Goal: Communication & Community: Answer question/provide support

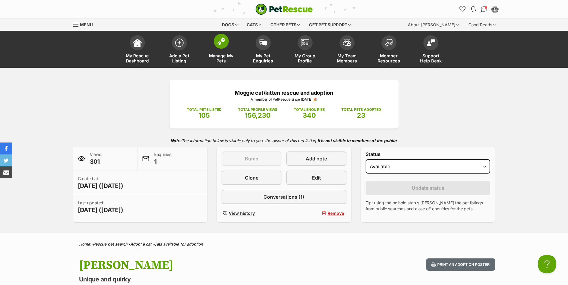
click at [224, 42] on img at bounding box center [221, 41] width 8 height 8
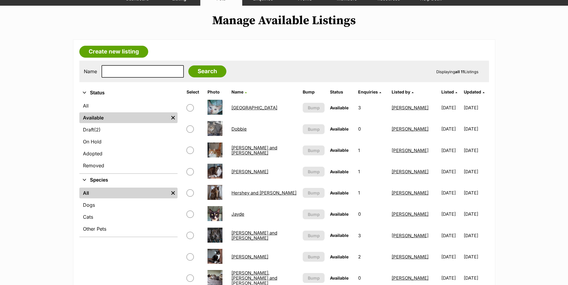
scroll to position [60, 0]
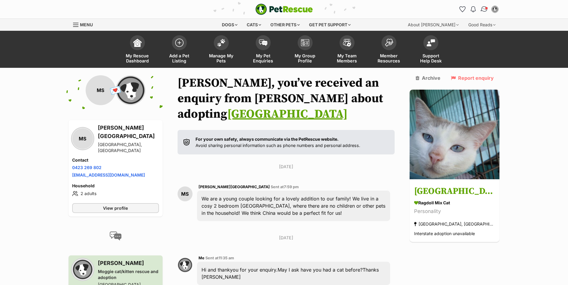
click at [483, 9] on img "Conversations" at bounding box center [484, 9] width 8 height 8
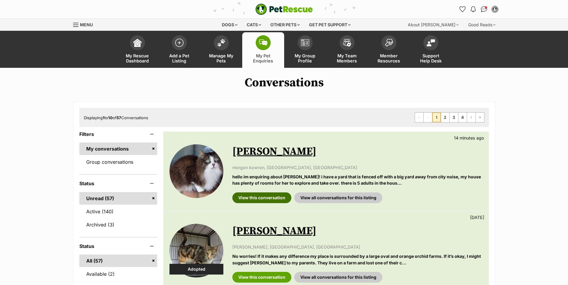
click at [266, 198] on link "View this conversation" at bounding box center [261, 198] width 59 height 11
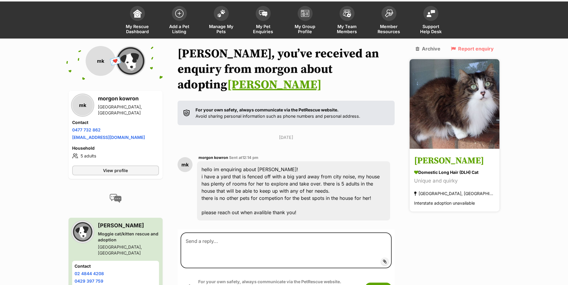
scroll to position [59, 0]
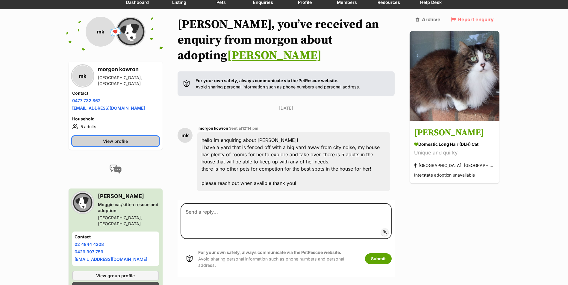
click at [112, 141] on span "View profile" at bounding box center [115, 141] width 25 height 6
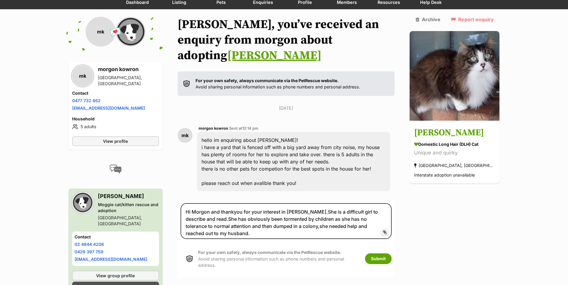
click at [392, 212] on textarea "Hi Morgon and thankyou for your interest in Helena.She is a difficult girl to d…" at bounding box center [285, 221] width 211 height 36
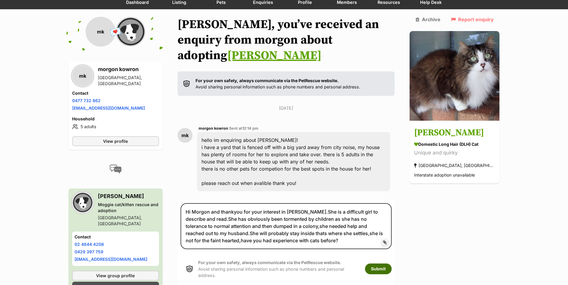
type textarea "Hi Morgon and thankyou for your interest in Helena.She is a difficult girl to d…"
click at [391, 264] on button "Submit" at bounding box center [378, 269] width 27 height 11
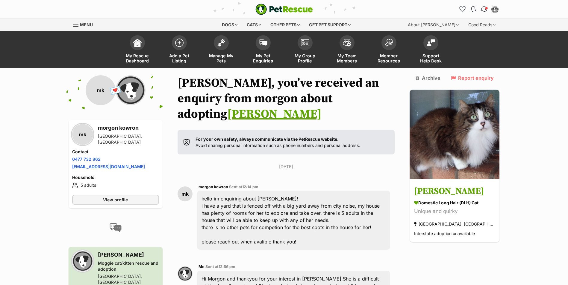
click at [484, 8] on img "Conversations" at bounding box center [484, 9] width 8 height 8
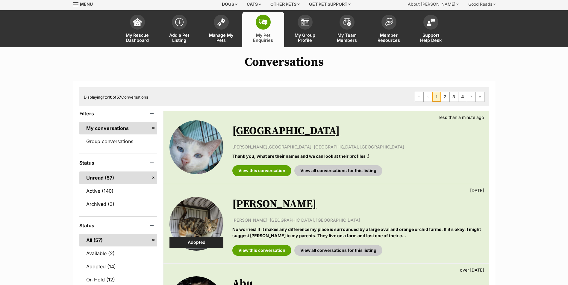
scroll to position [30, 0]
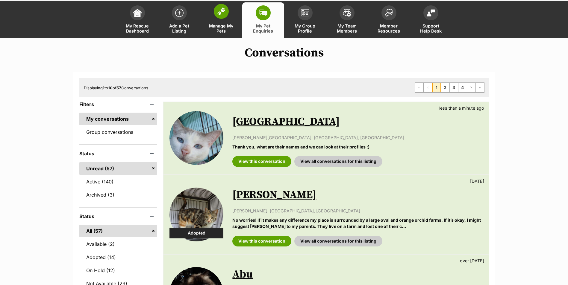
click at [218, 13] on img at bounding box center [221, 11] width 8 height 8
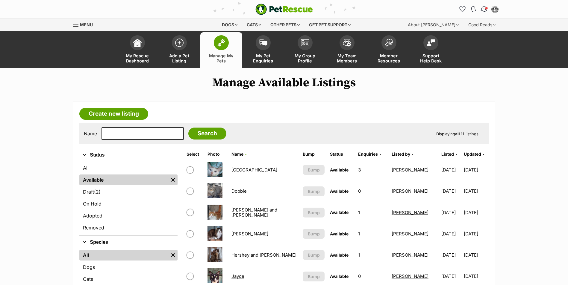
click at [483, 9] on img "Conversations" at bounding box center [484, 9] width 8 height 8
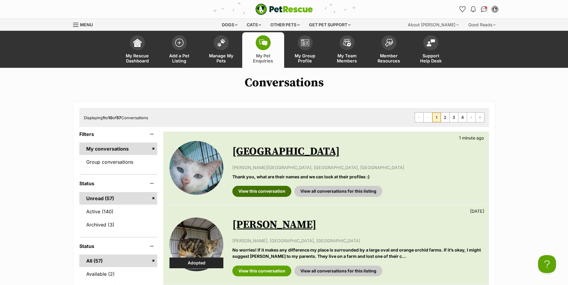
click at [256, 191] on link "View this conversation" at bounding box center [261, 191] width 59 height 11
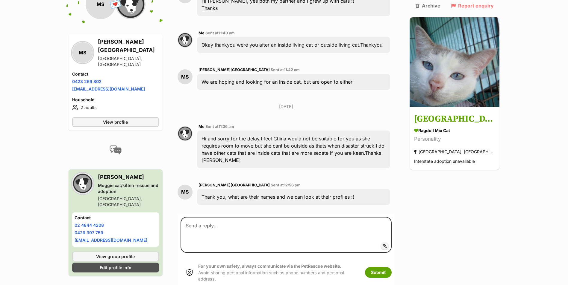
scroll to position [342, 0]
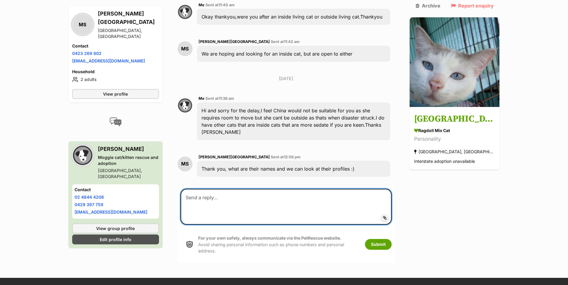
click at [225, 189] on textarea at bounding box center [285, 207] width 211 height 36
click at [236, 189] on textarea "Hi [PERSON_NAME] and I have [PERSON_NAME] not listed" at bounding box center [285, 207] width 211 height 36
click at [280, 189] on textarea "Hi [PERSON_NAME] and I have [PERSON_NAME] not listed" at bounding box center [285, 207] width 211 height 36
click at [352, 189] on textarea "Hi Jayde and I have Jean not listed as yet.Jean is a tuxedo like Jayde" at bounding box center [285, 207] width 211 height 36
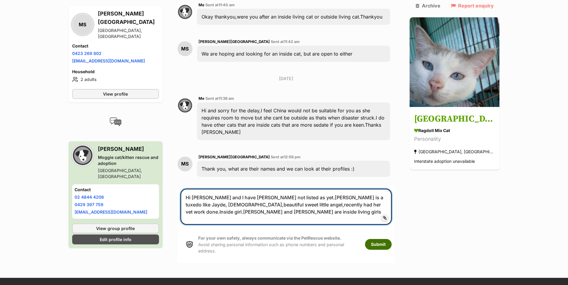
type textarea "Hi [PERSON_NAME] and I have [PERSON_NAME] not listed as yet.[PERSON_NAME] is a …"
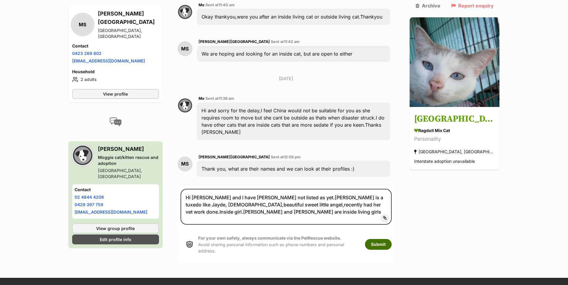
click at [391, 239] on button "Submit" at bounding box center [378, 244] width 27 height 11
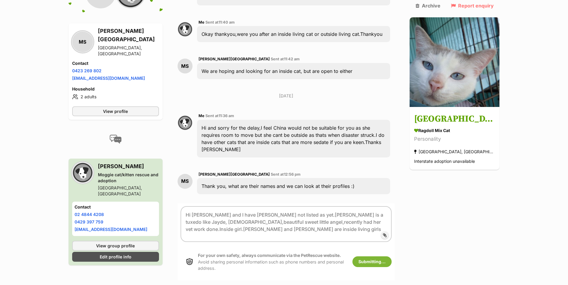
scroll to position [255, 0]
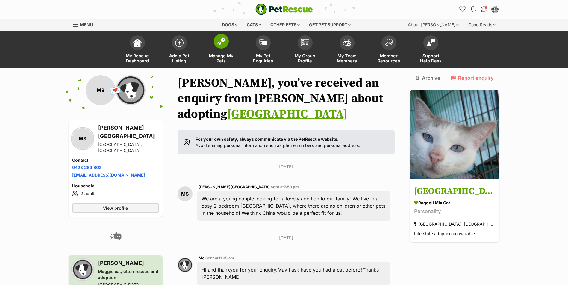
click at [219, 41] on img at bounding box center [221, 41] width 8 height 8
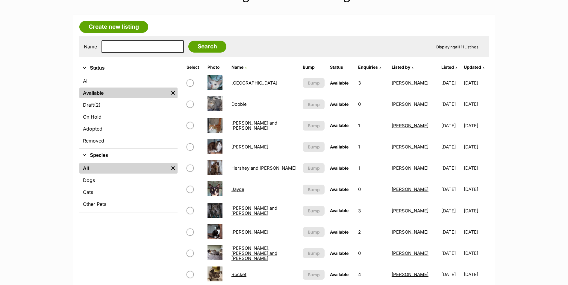
scroll to position [90, 0]
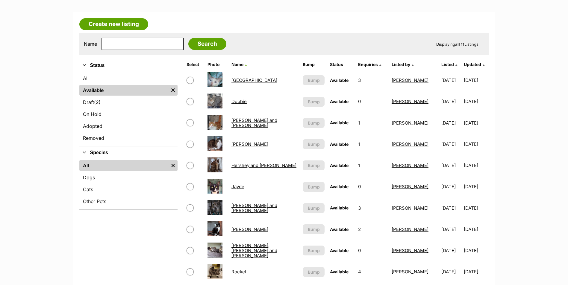
click at [239, 186] on link "Jayde" at bounding box center [237, 187] width 13 height 6
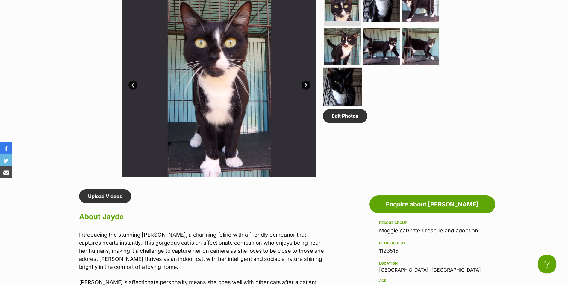
scroll to position [299, 0]
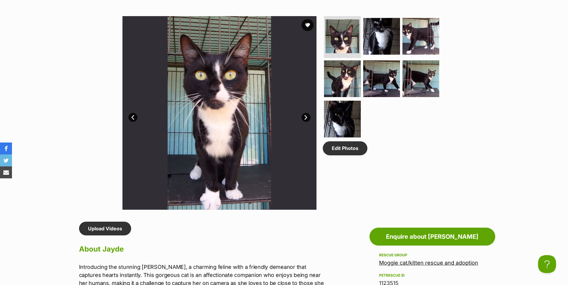
click at [305, 116] on link "Next" at bounding box center [305, 117] width 9 height 9
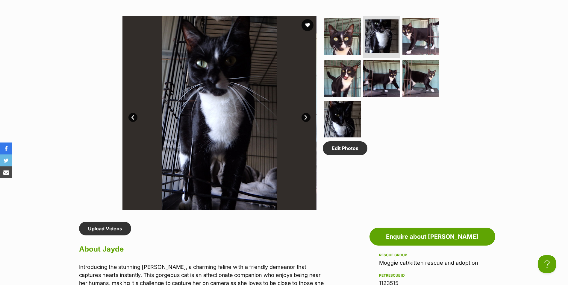
click at [305, 117] on link "Next" at bounding box center [305, 117] width 9 height 9
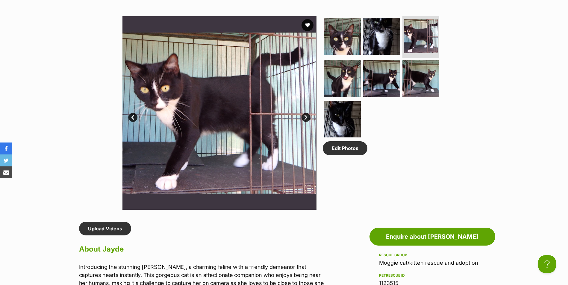
click at [306, 118] on link "Next" at bounding box center [305, 117] width 9 height 9
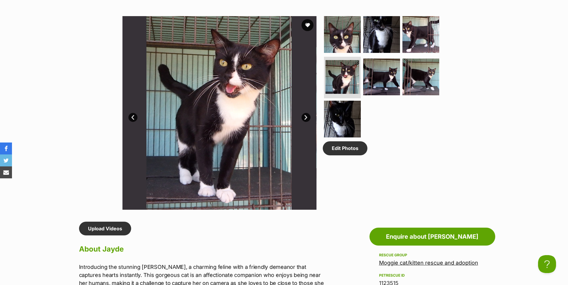
click at [306, 118] on link "Next" at bounding box center [305, 117] width 9 height 9
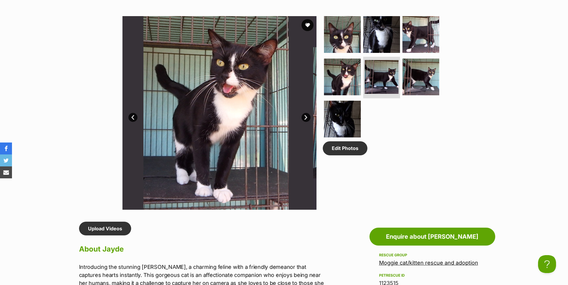
scroll to position [0, 0]
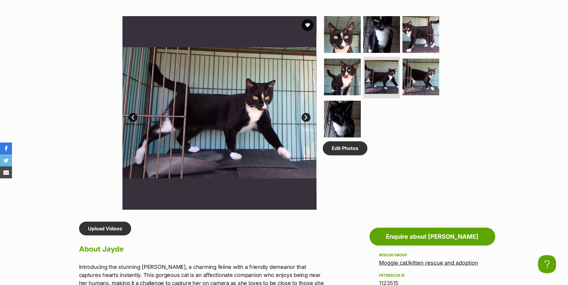
click at [306, 118] on link "Next" at bounding box center [305, 117] width 9 height 9
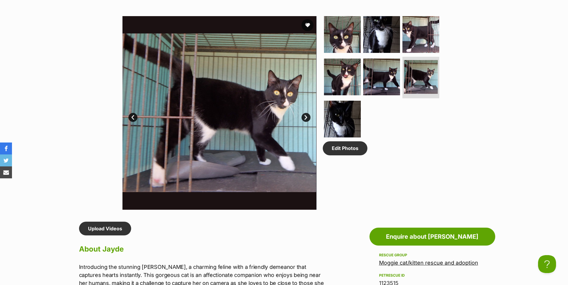
click at [306, 118] on link "Next" at bounding box center [305, 117] width 9 height 9
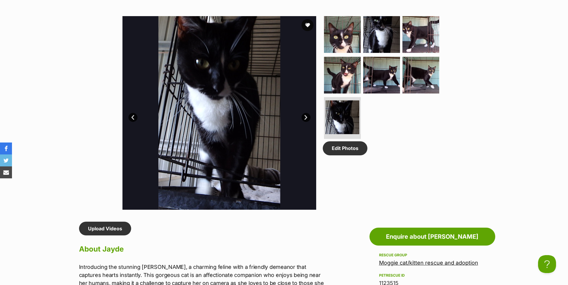
click at [306, 118] on link "Next" at bounding box center [305, 117] width 9 height 9
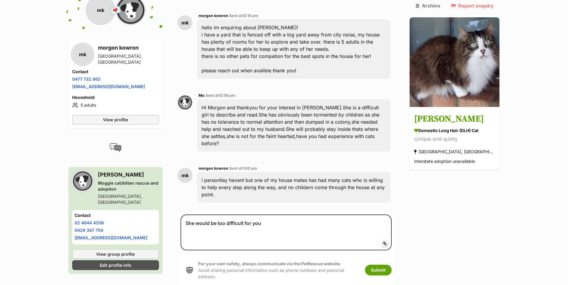
scroll to position [180, 0]
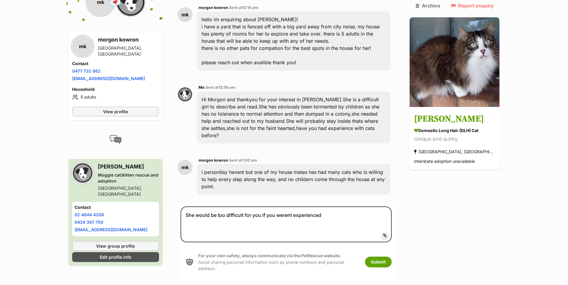
click at [342, 207] on textarea "She would be too difficult for you if you werent experienced" at bounding box center [285, 225] width 211 height 36
type textarea "She would be too difficult for you if you werent experienced."
